Goal: Navigation & Orientation: Find specific page/section

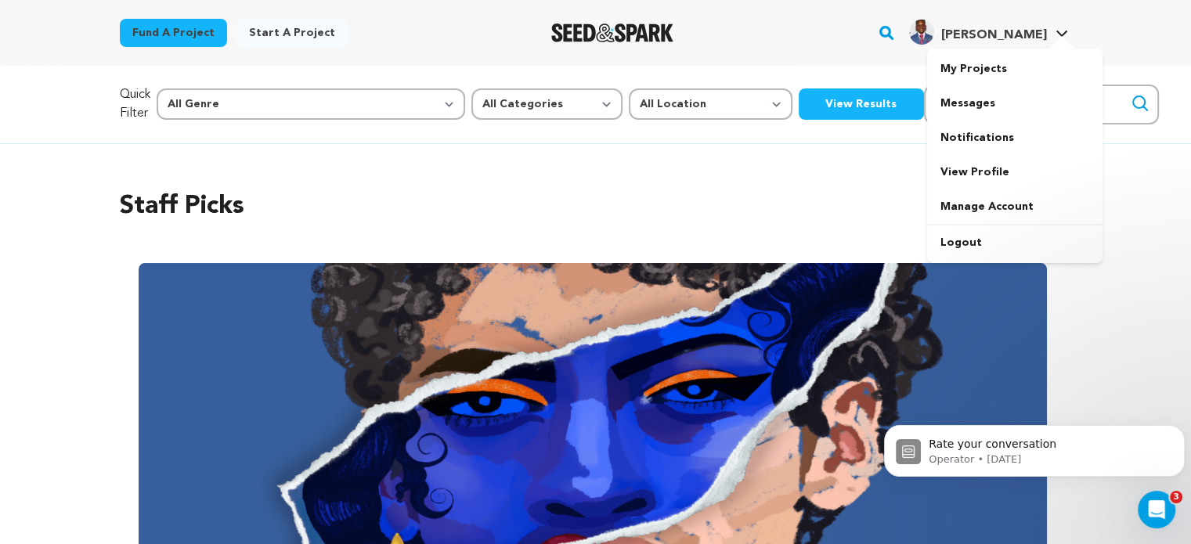
click at [1024, 38] on span "[PERSON_NAME]" at bounding box center [994, 35] width 106 height 13
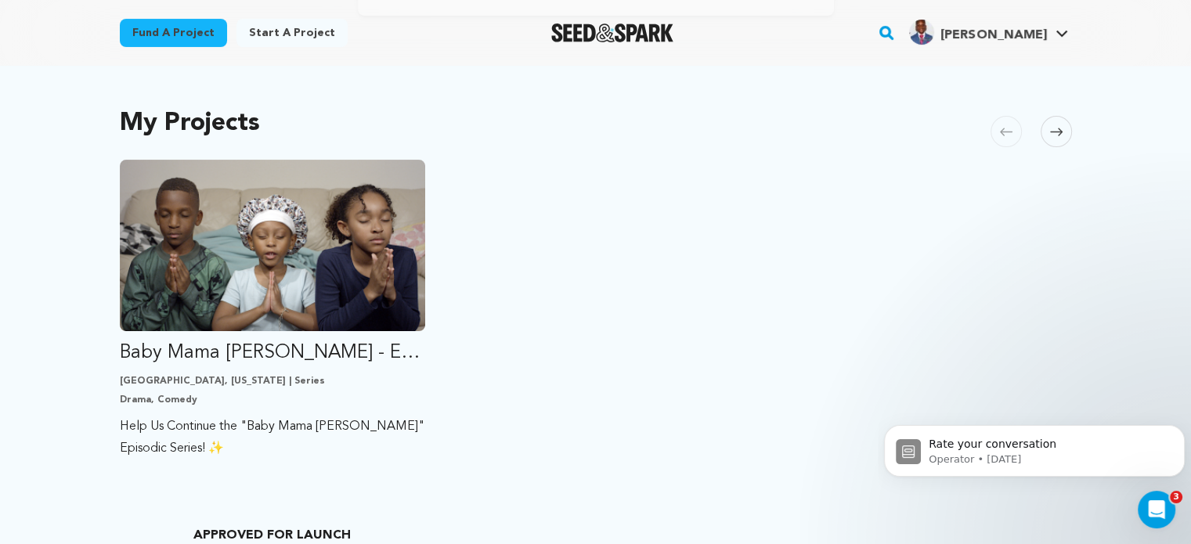
scroll to position [367, 0]
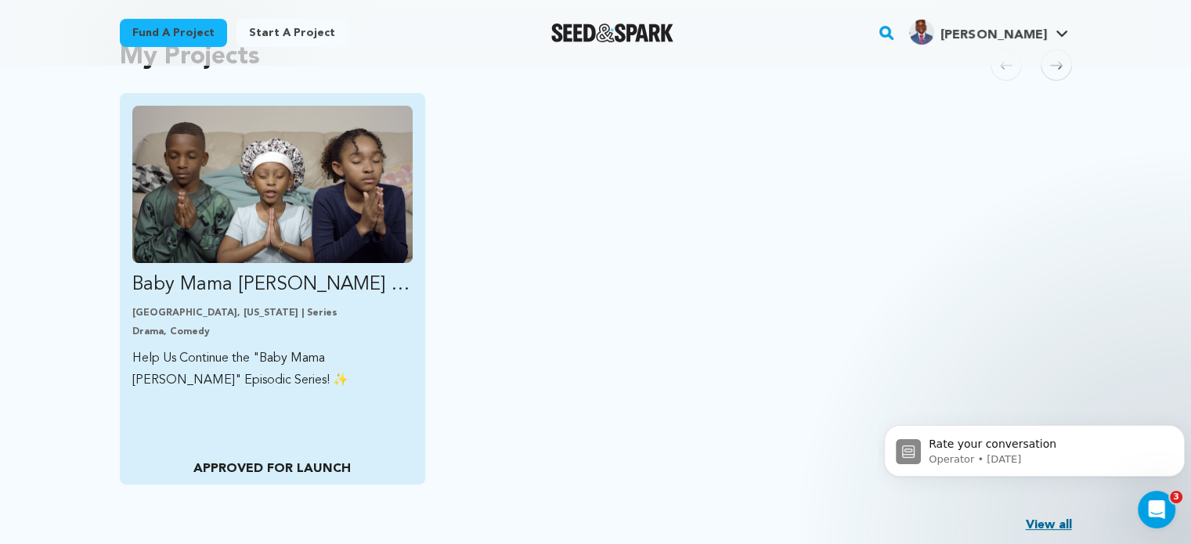
click at [276, 235] on img "Fund Baby Mama Nada - Episodic Series, Season 1" at bounding box center [272, 184] width 281 height 157
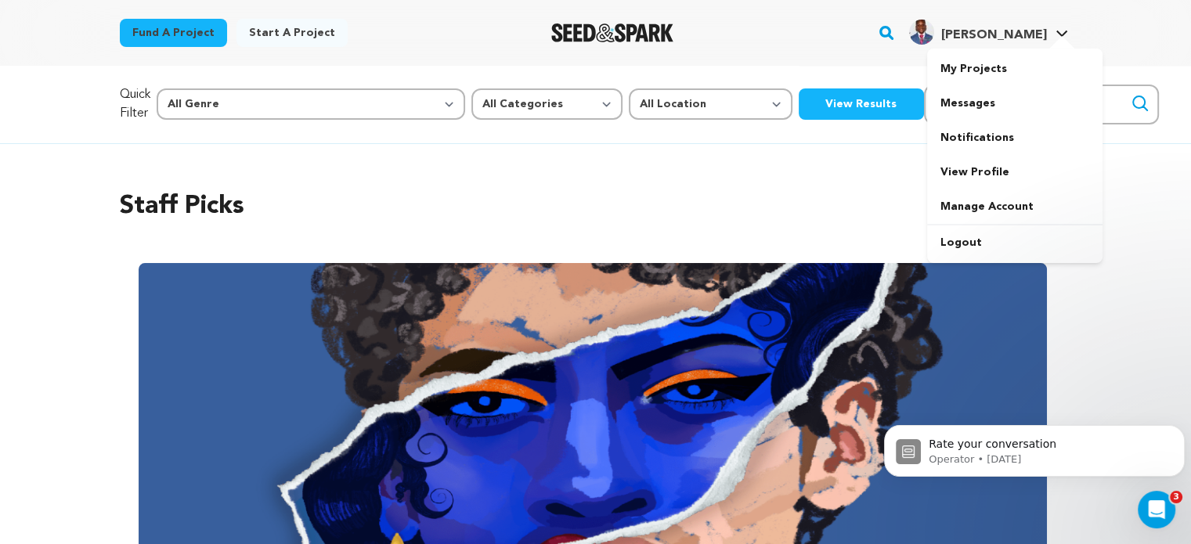
click at [1060, 42] on div at bounding box center [1061, 44] width 31 height 16
click at [959, 79] on link "My Projects" at bounding box center [1014, 69] width 175 height 34
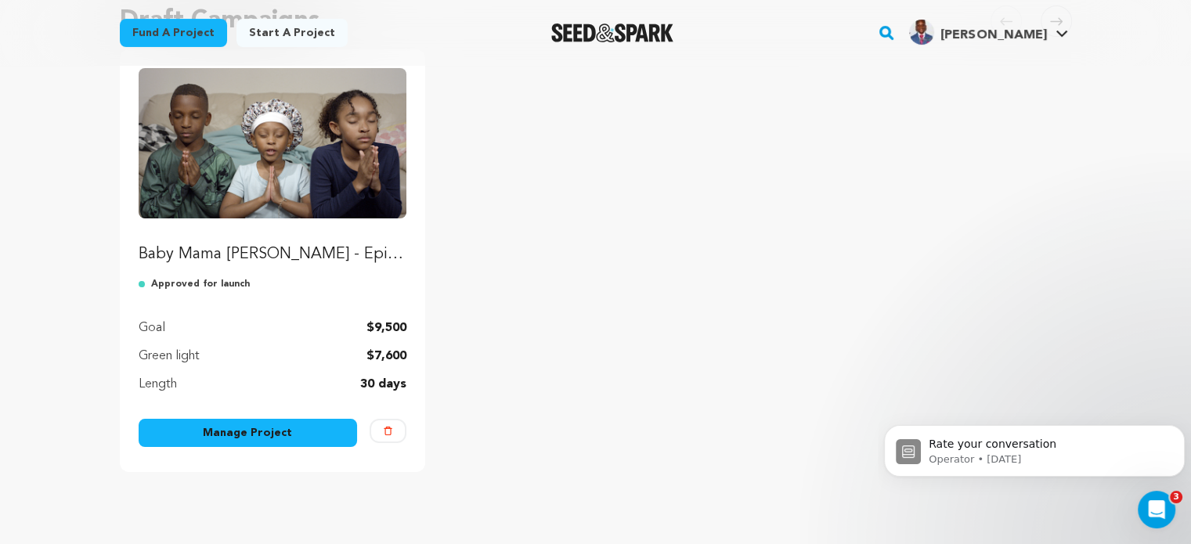
scroll to position [166, 0]
